Goal: Information Seeking & Learning: Find specific fact

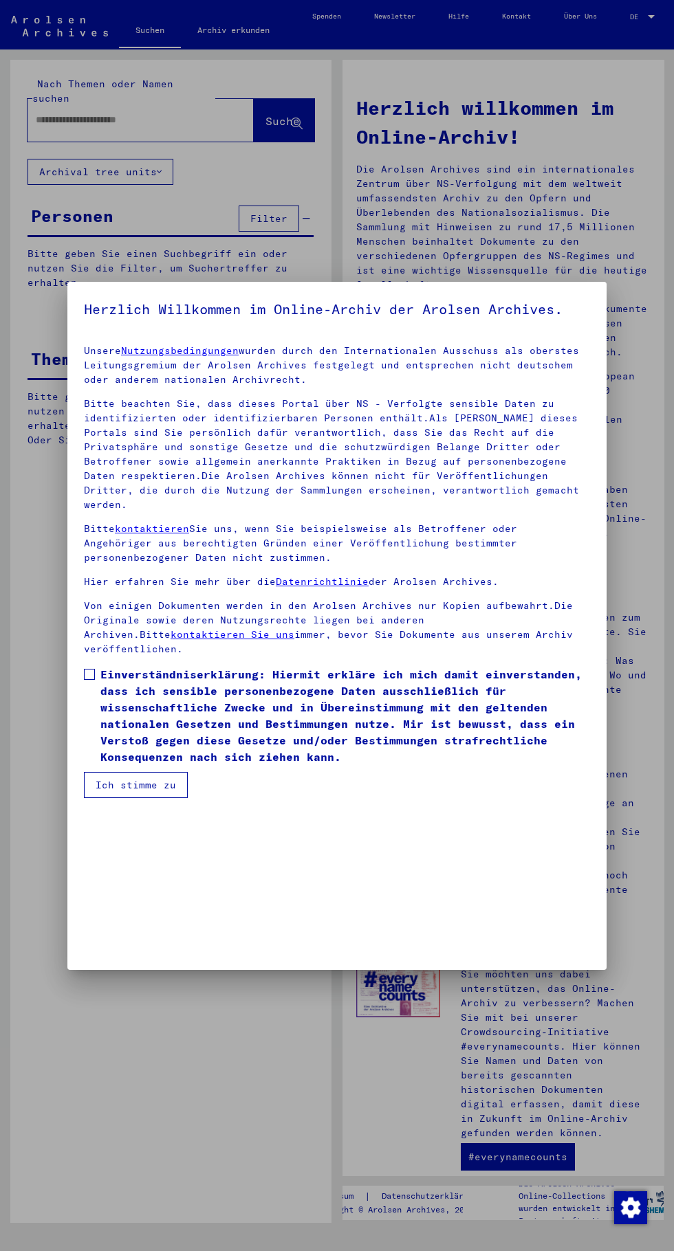
click at [89, 669] on span at bounding box center [89, 674] width 11 height 11
click at [146, 772] on button "Ich stimme zu" at bounding box center [136, 785] width 104 height 26
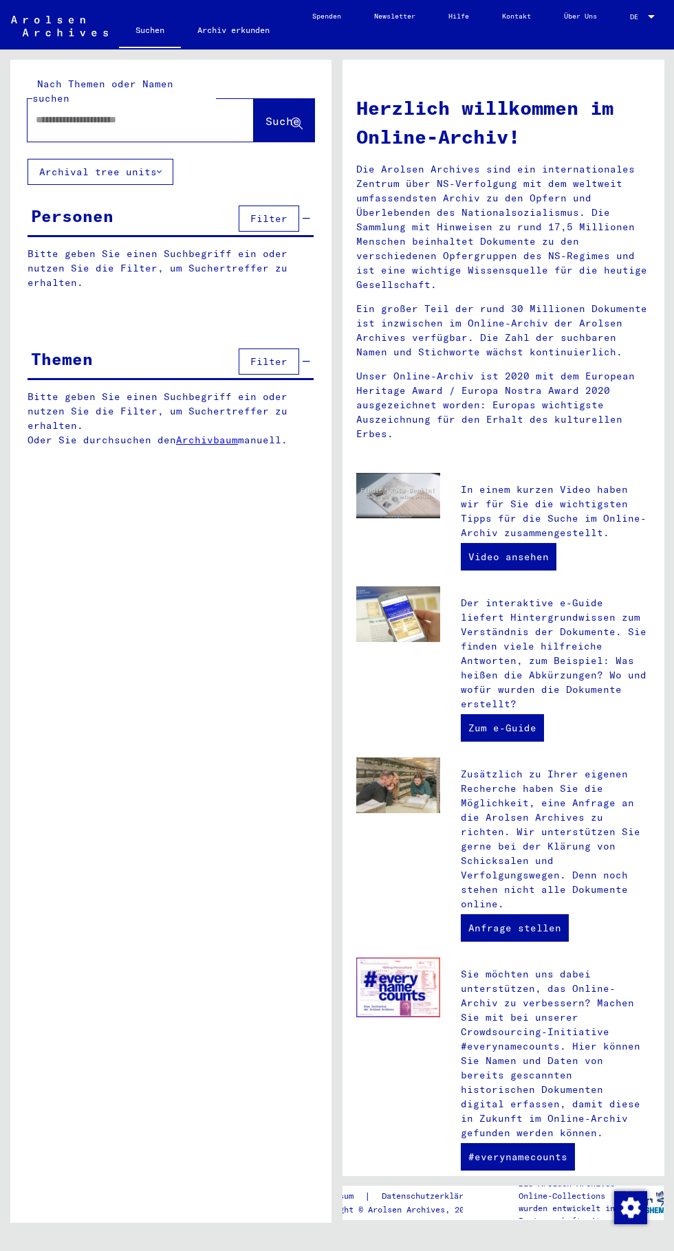
click at [152, 113] on input "text" at bounding box center [124, 120] width 177 height 14
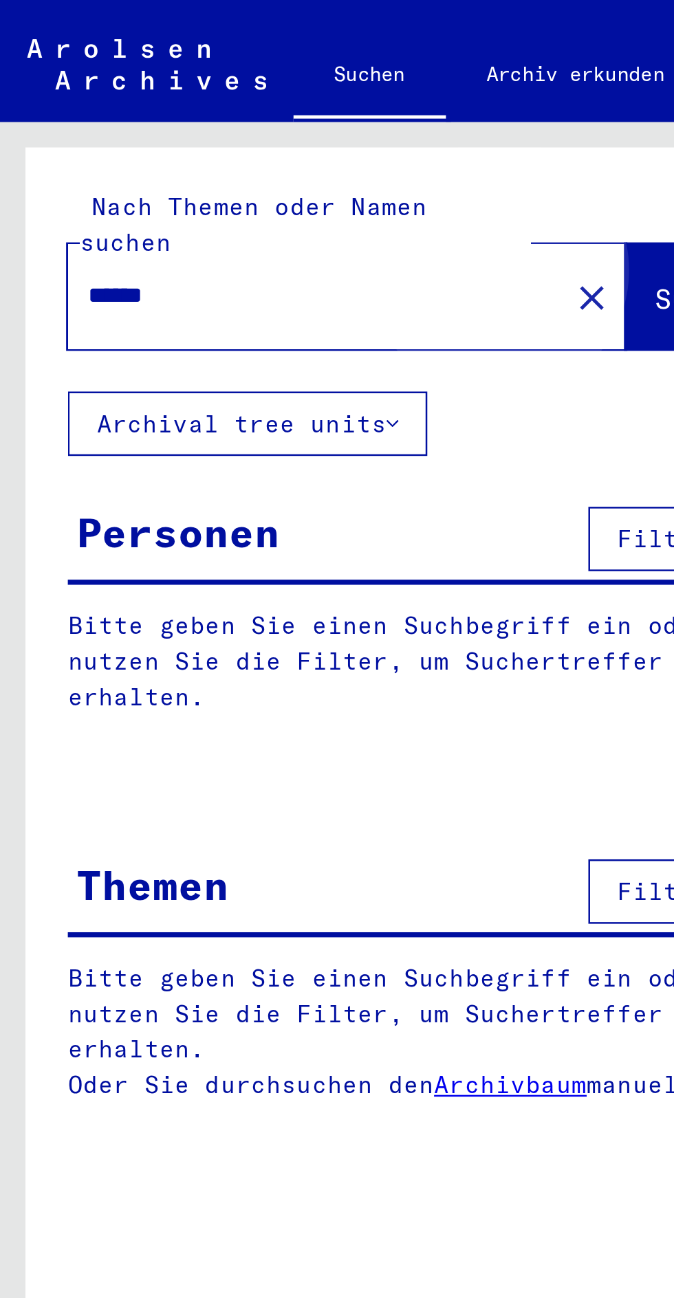
type input "******"
click at [265, 114] on span "Suche" at bounding box center [282, 121] width 34 height 14
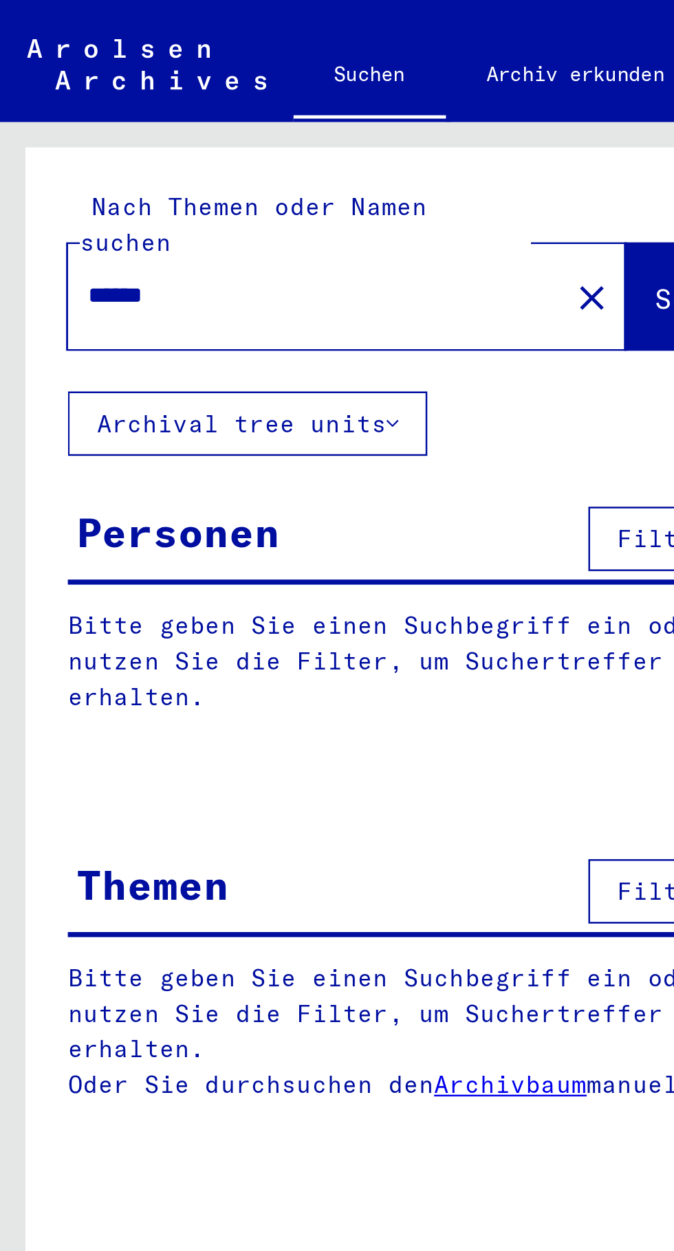
scroll to position [0, 1]
click at [265, 115] on span "Suche" at bounding box center [283, 122] width 37 height 14
click at [145, 113] on input "******" at bounding box center [124, 120] width 177 height 14
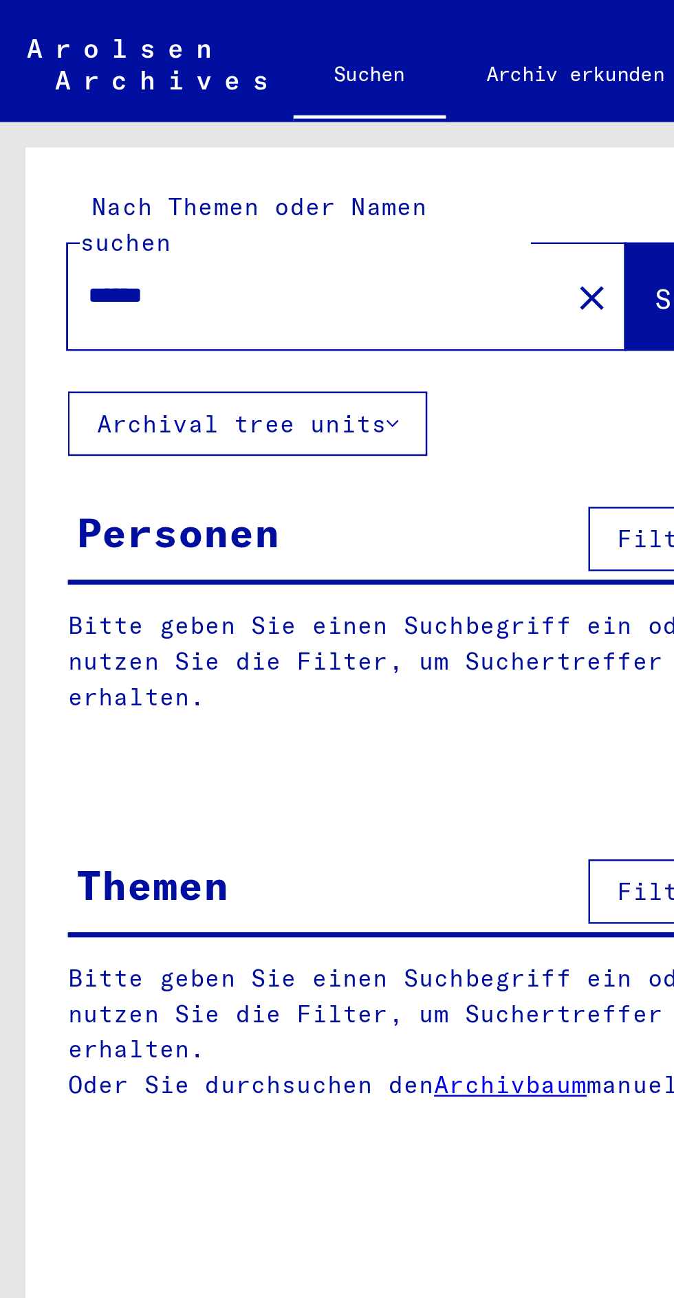
click at [183, 202] on div "Personen Filter" at bounding box center [170, 219] width 286 height 35
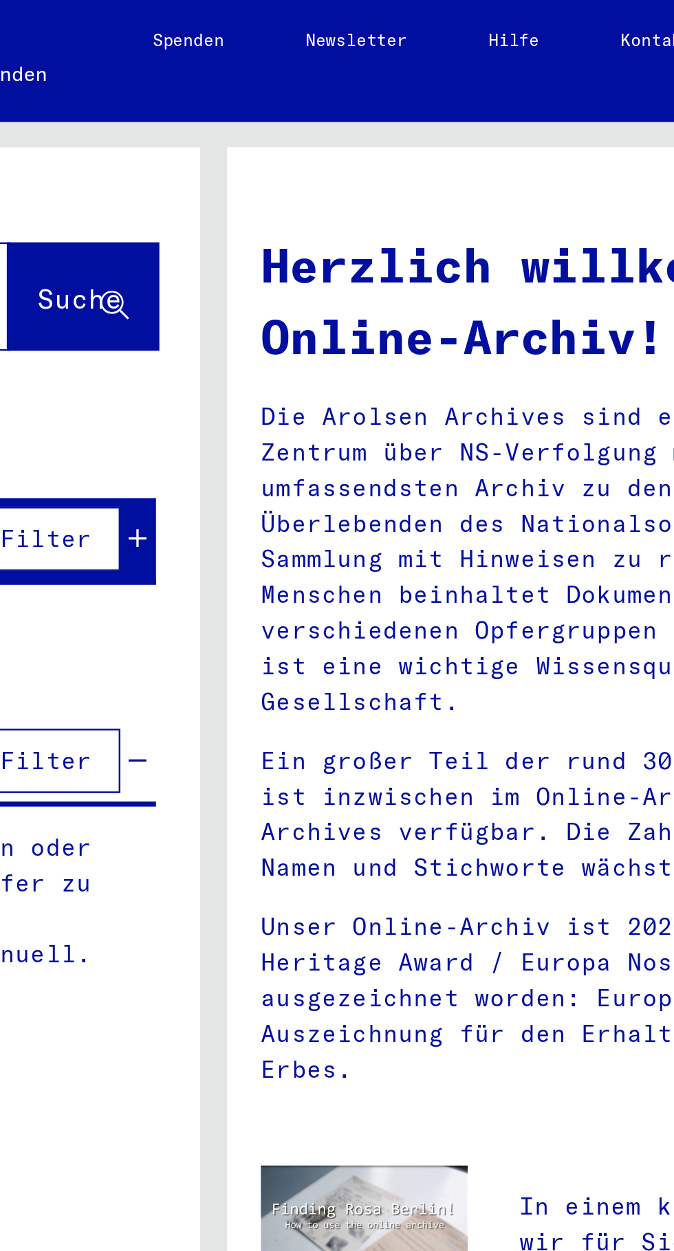
scroll to position [0, 0]
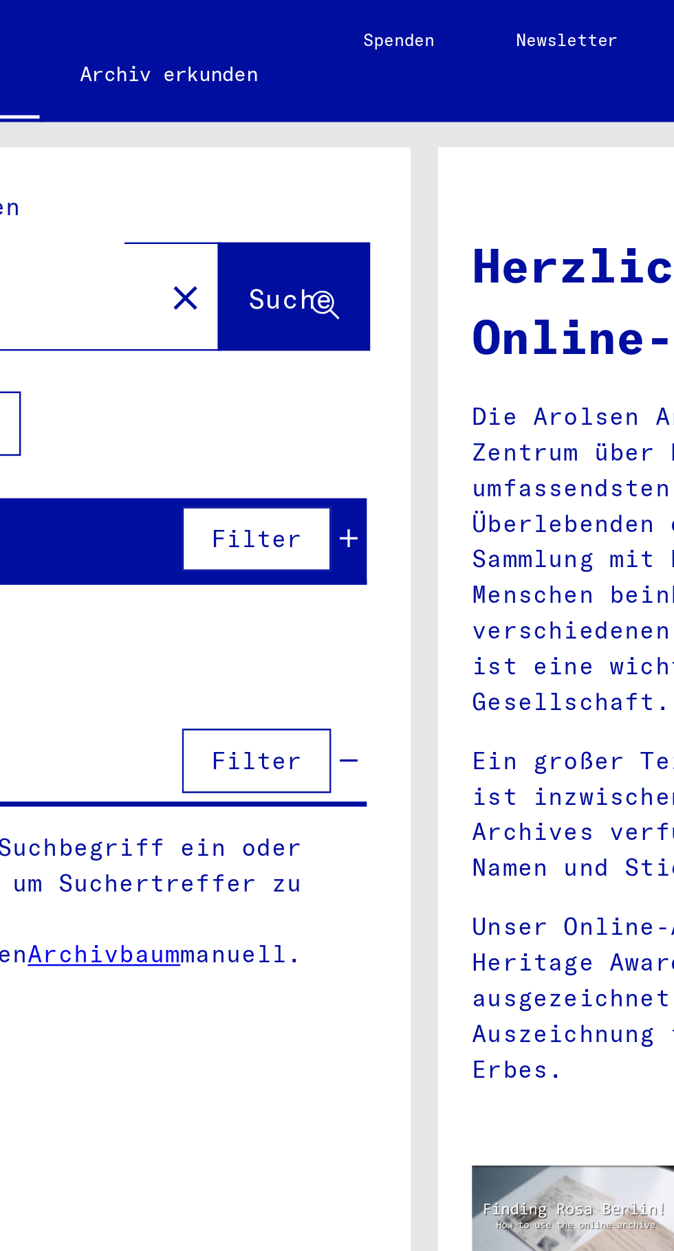
click at [292, 206] on button "Filter" at bounding box center [269, 219] width 60 height 26
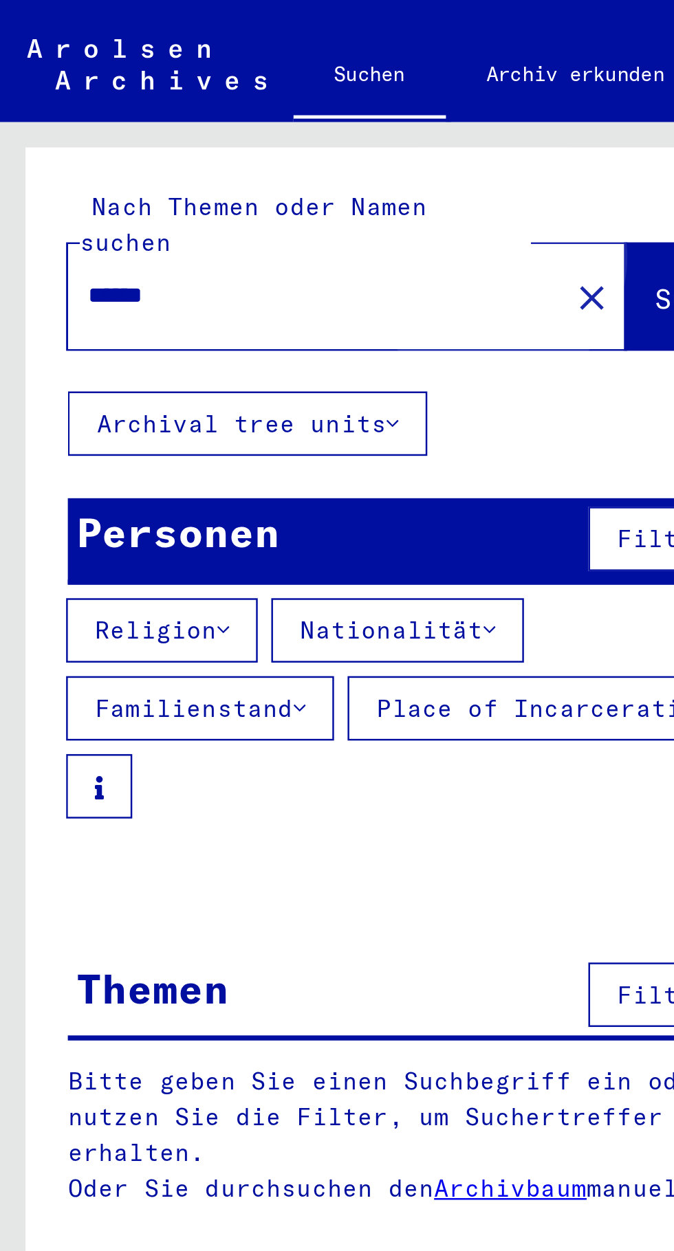
click at [265, 114] on span "Suche" at bounding box center [282, 121] width 34 height 14
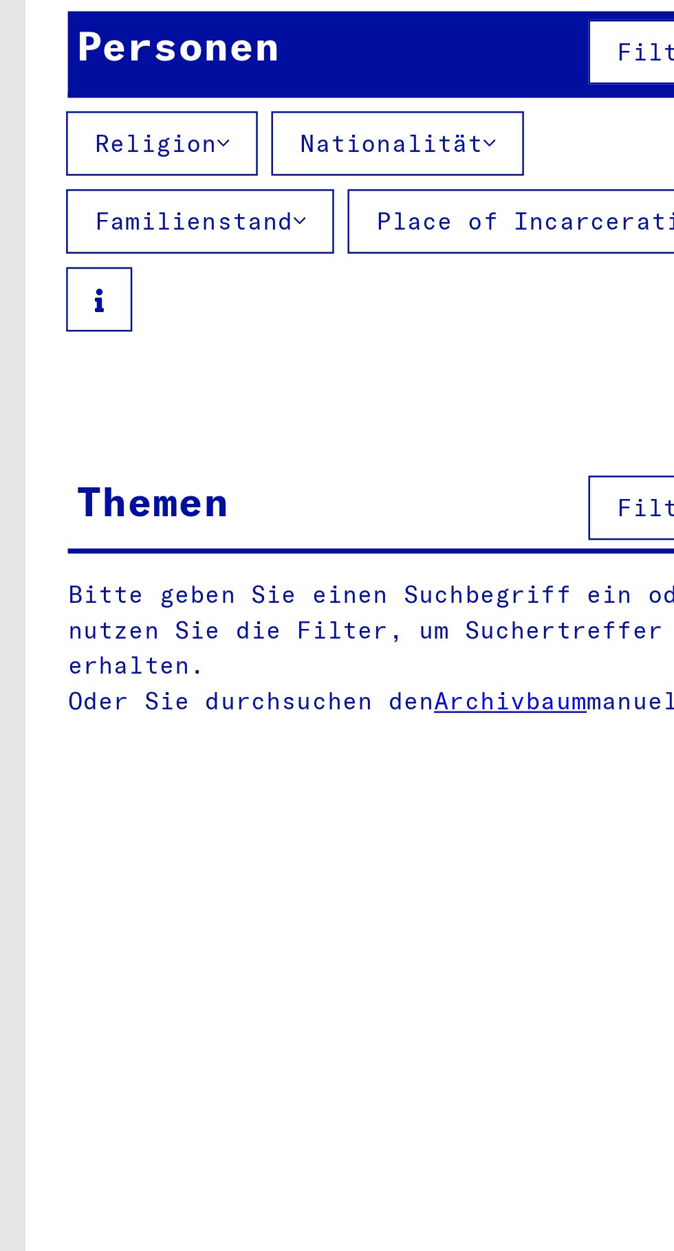
scroll to position [0, 1]
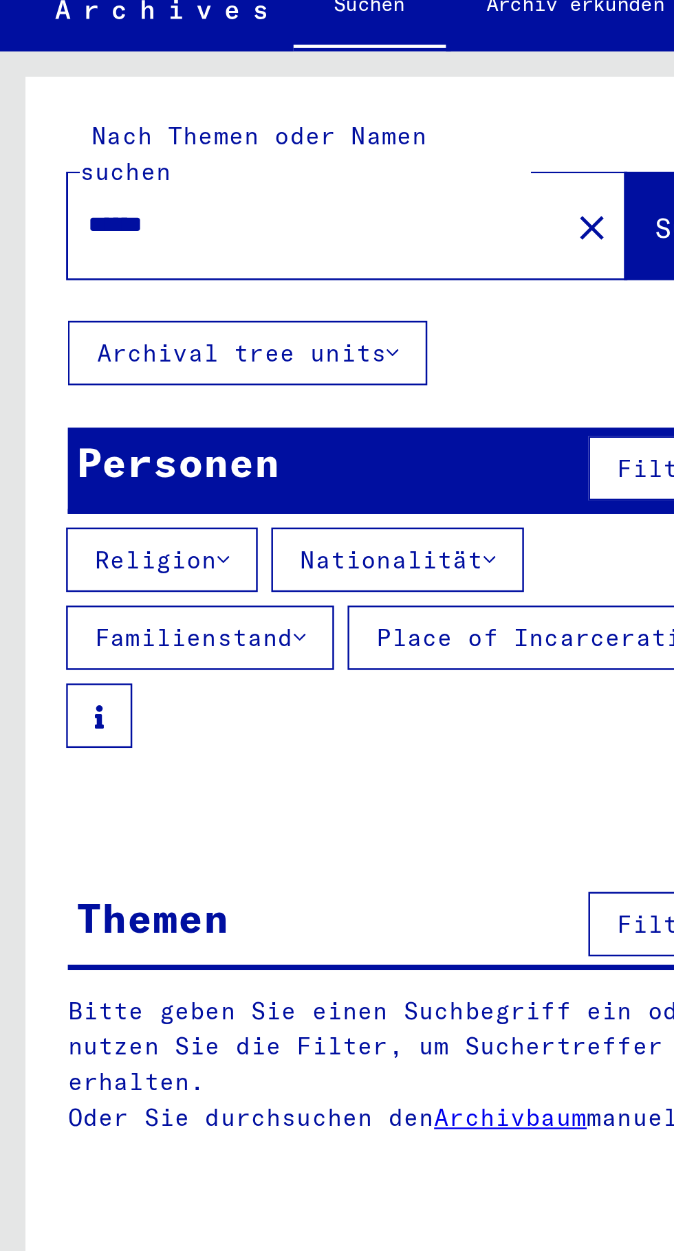
click at [173, 243] on button "Nationalität" at bounding box center [161, 256] width 102 height 26
